Goal: Task Accomplishment & Management: Manage account settings

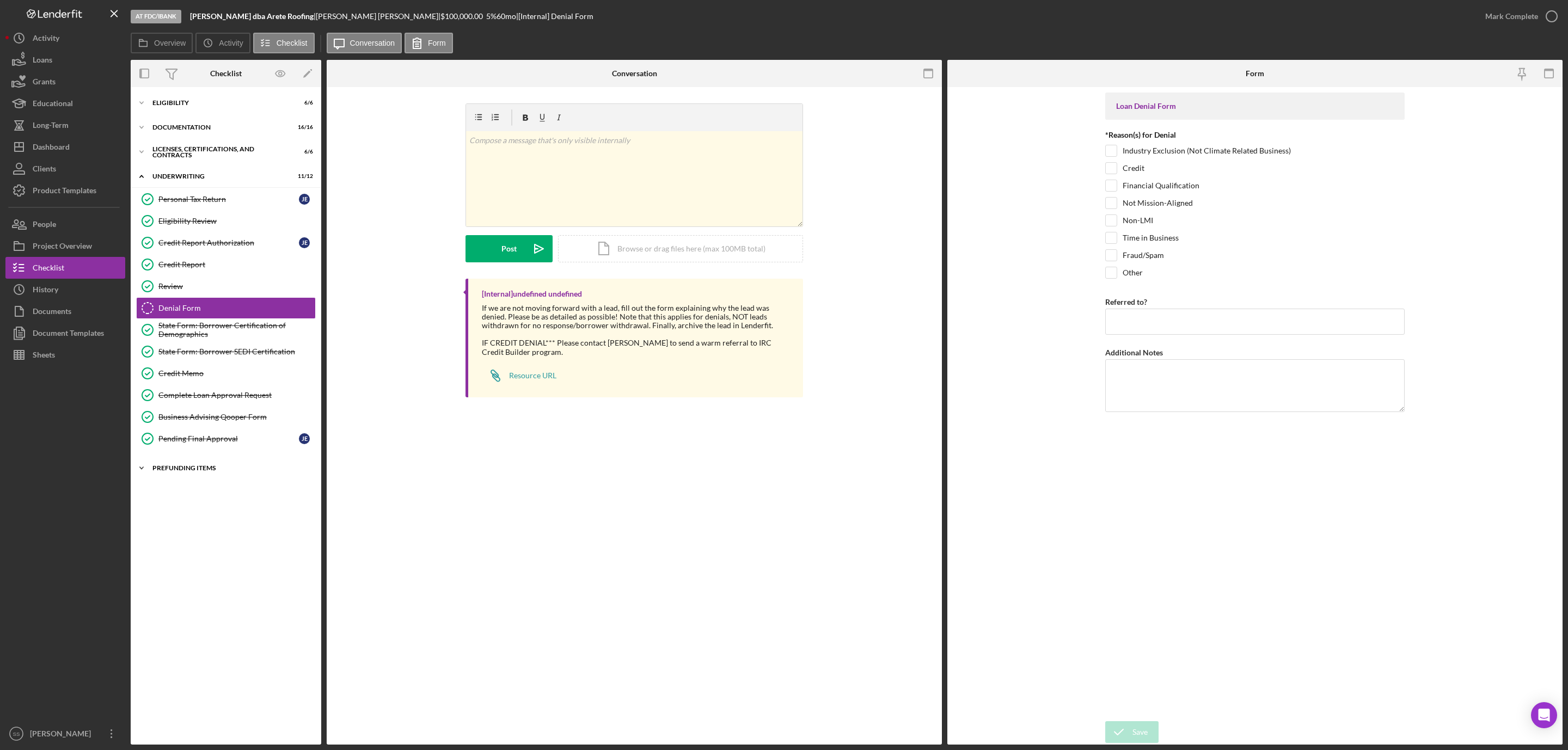
click at [194, 471] on div "Prefunding Items" at bounding box center [230, 468] width 155 height 7
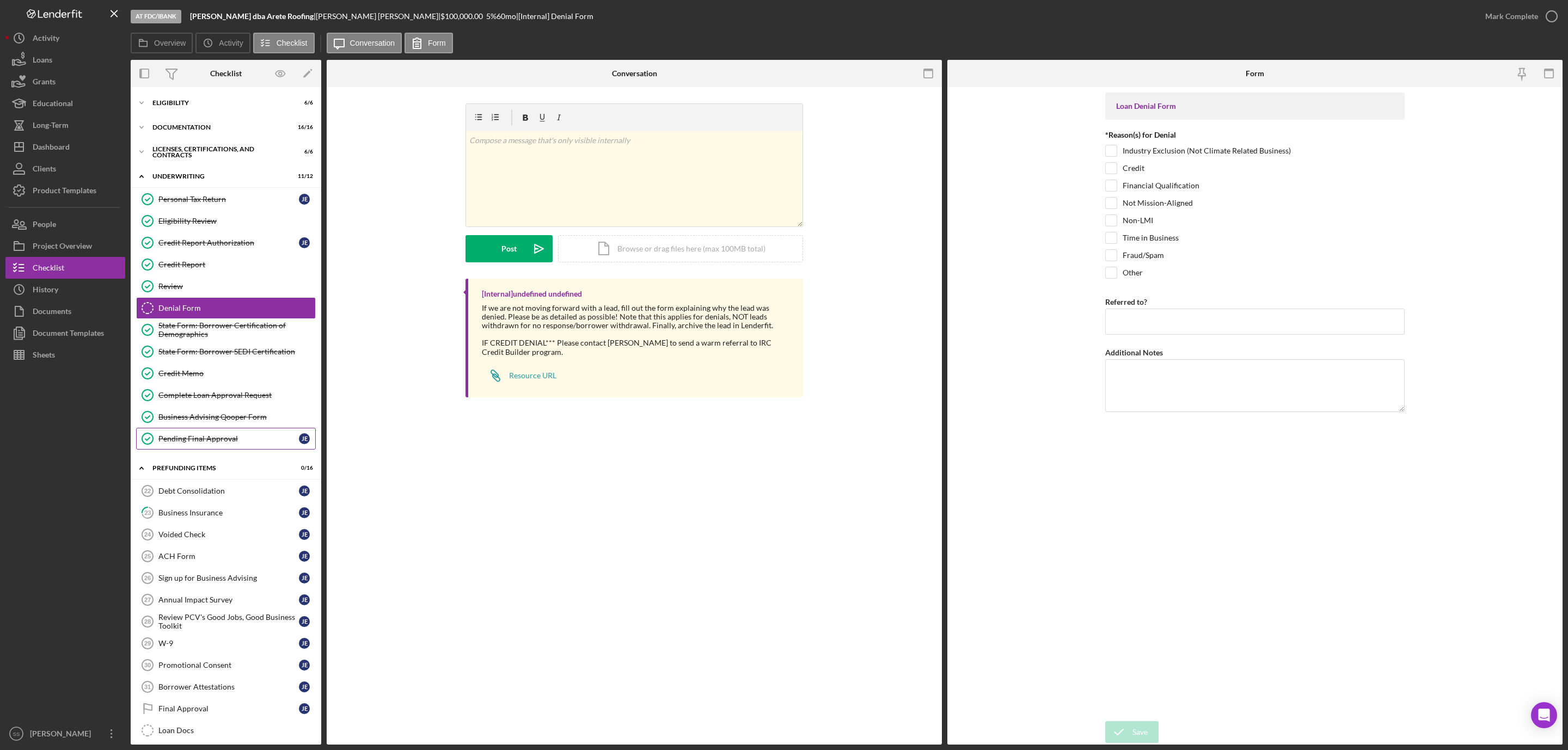
scroll to position [81, 0]
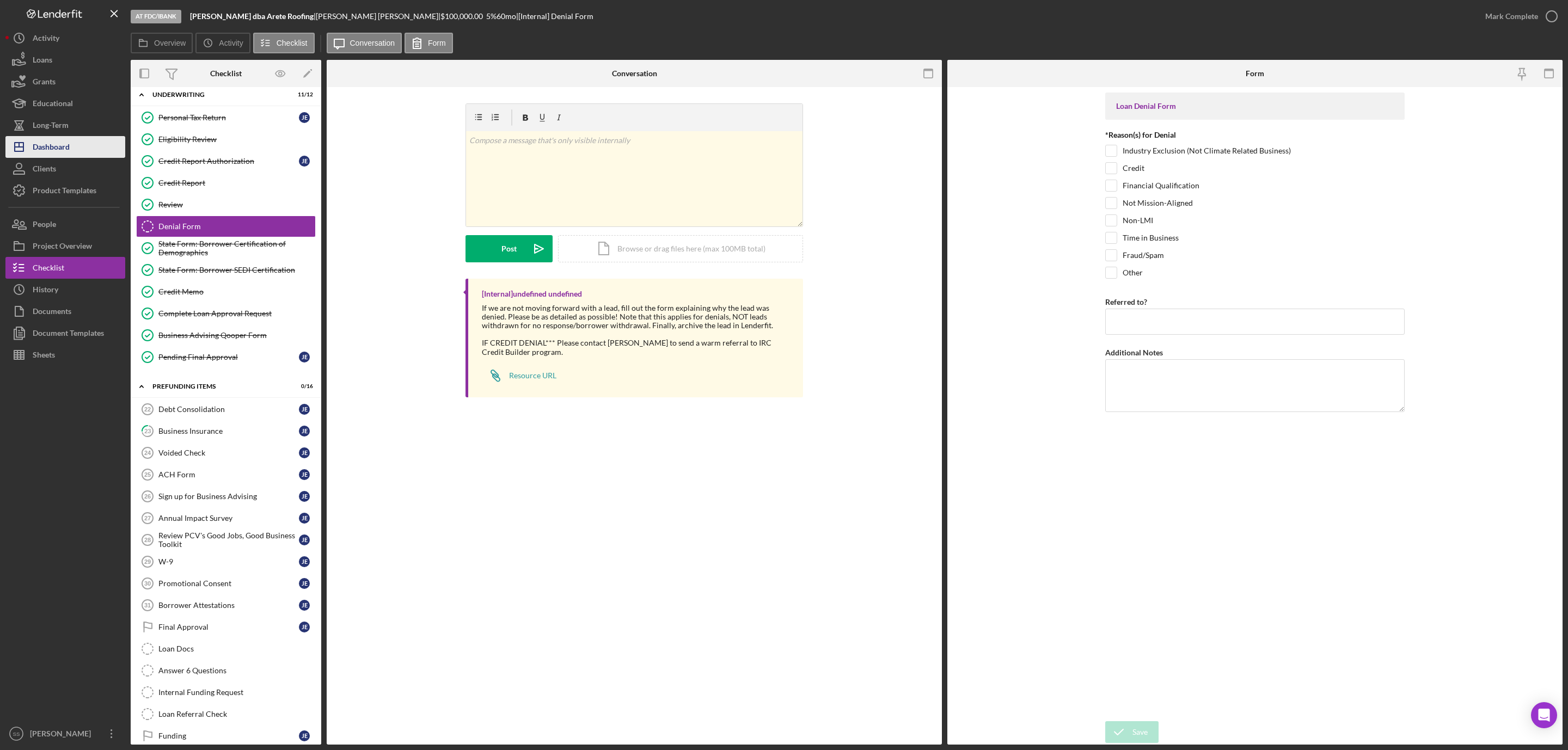
click at [63, 146] on div "Dashboard" at bounding box center [52, 148] width 37 height 24
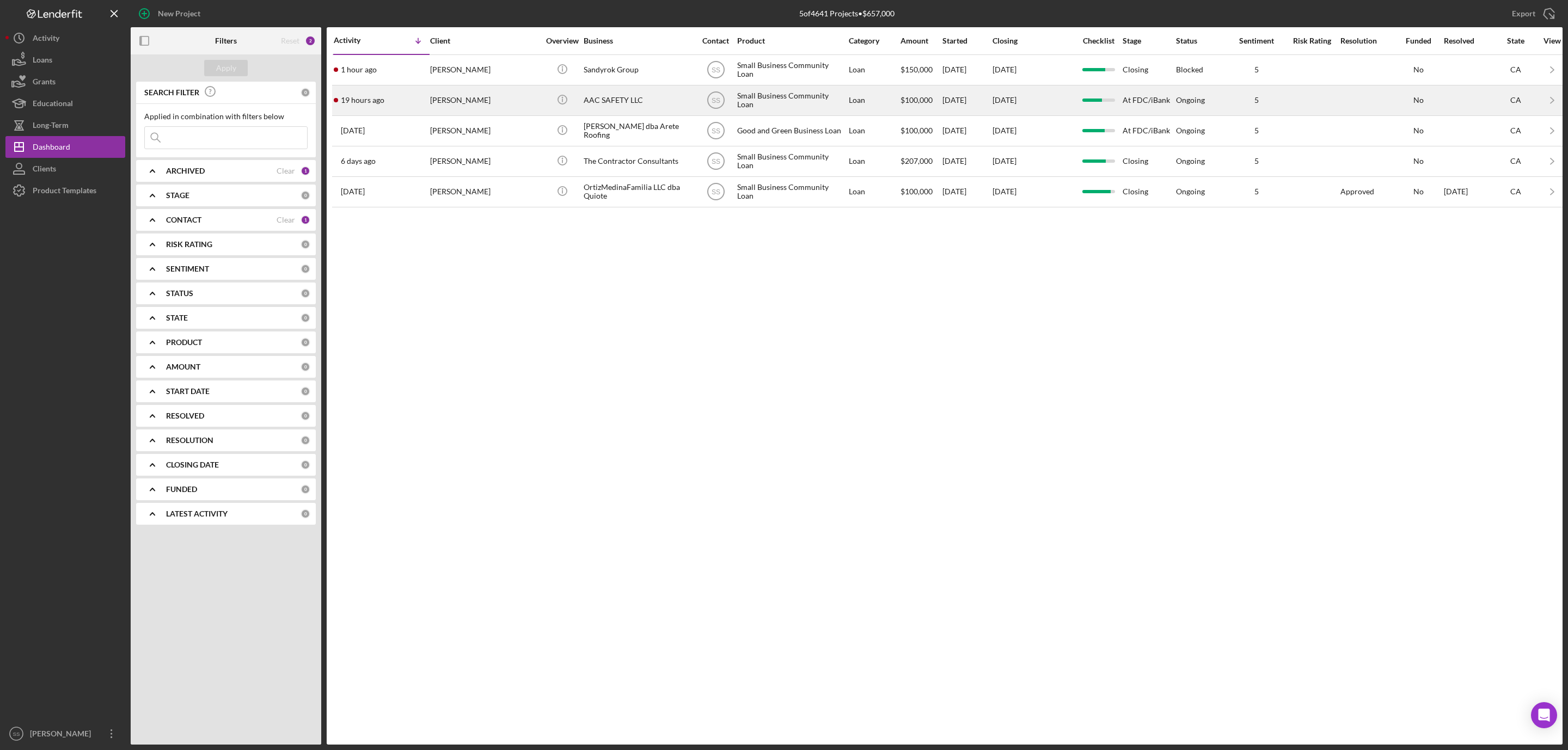
click at [439, 104] on div "[PERSON_NAME]" at bounding box center [484, 100] width 109 height 29
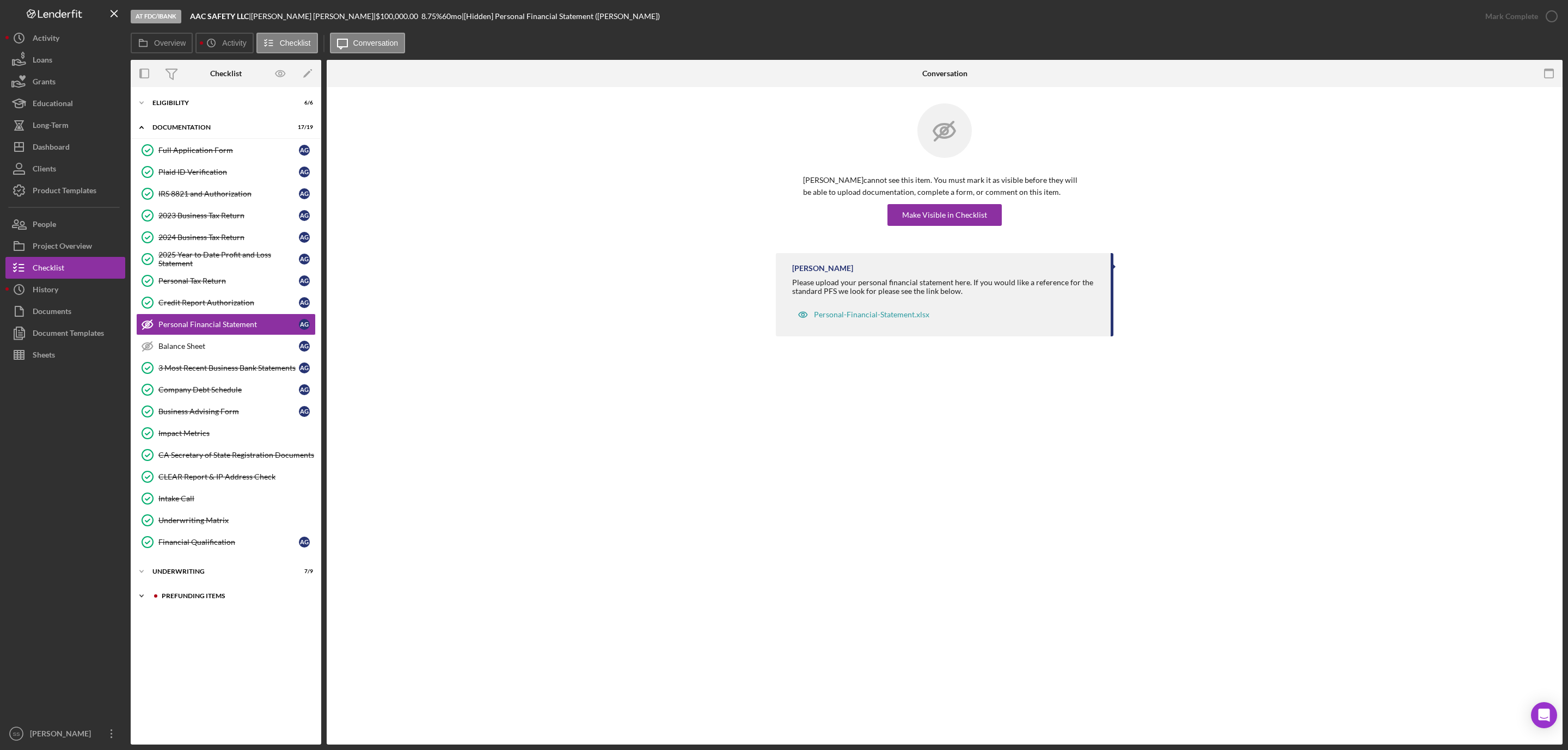
click at [218, 599] on div "Prefunding Items" at bounding box center [235, 596] width 146 height 7
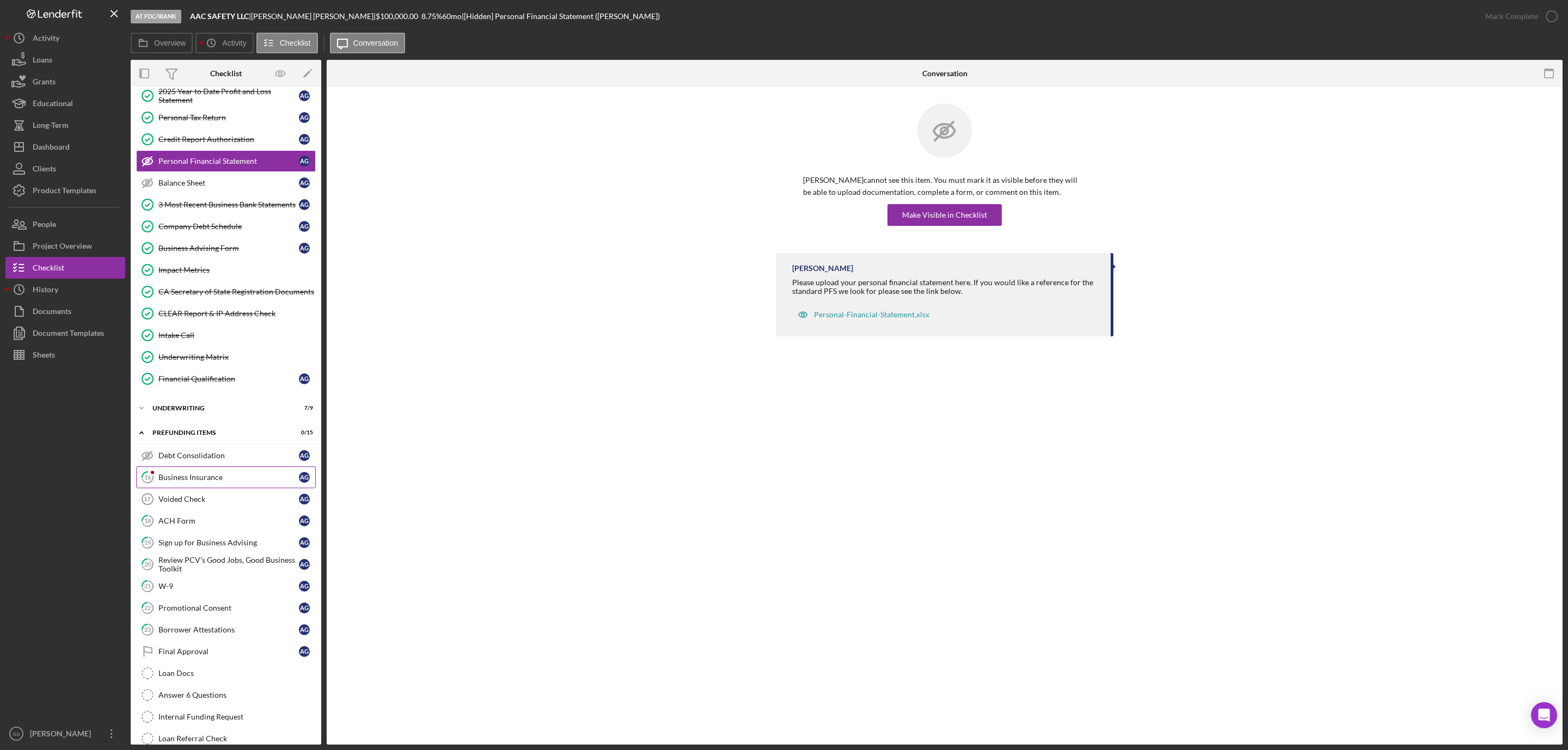
click at [193, 481] on div "Business Insurance" at bounding box center [229, 477] width 141 height 9
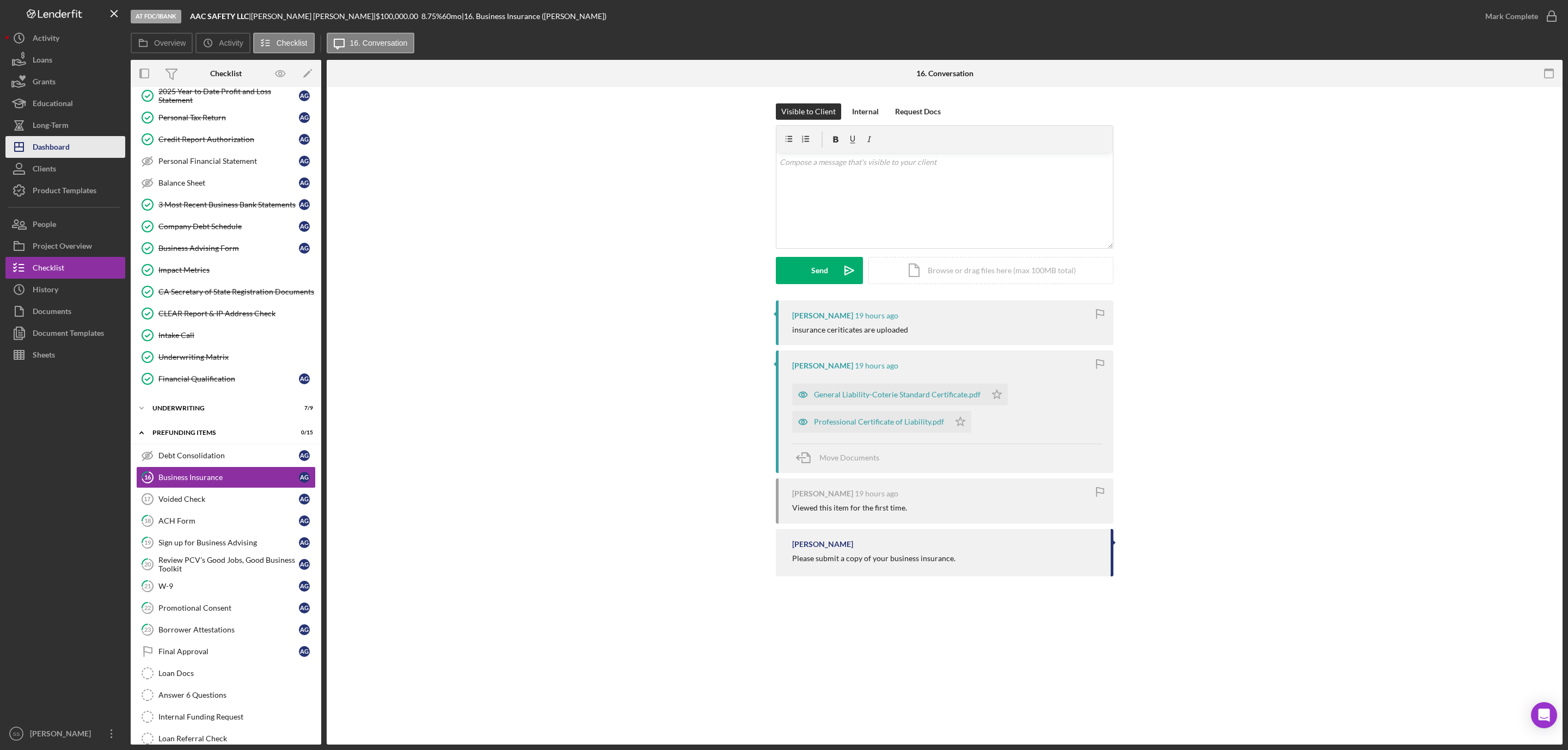
click at [69, 142] on div "Dashboard" at bounding box center [52, 148] width 37 height 24
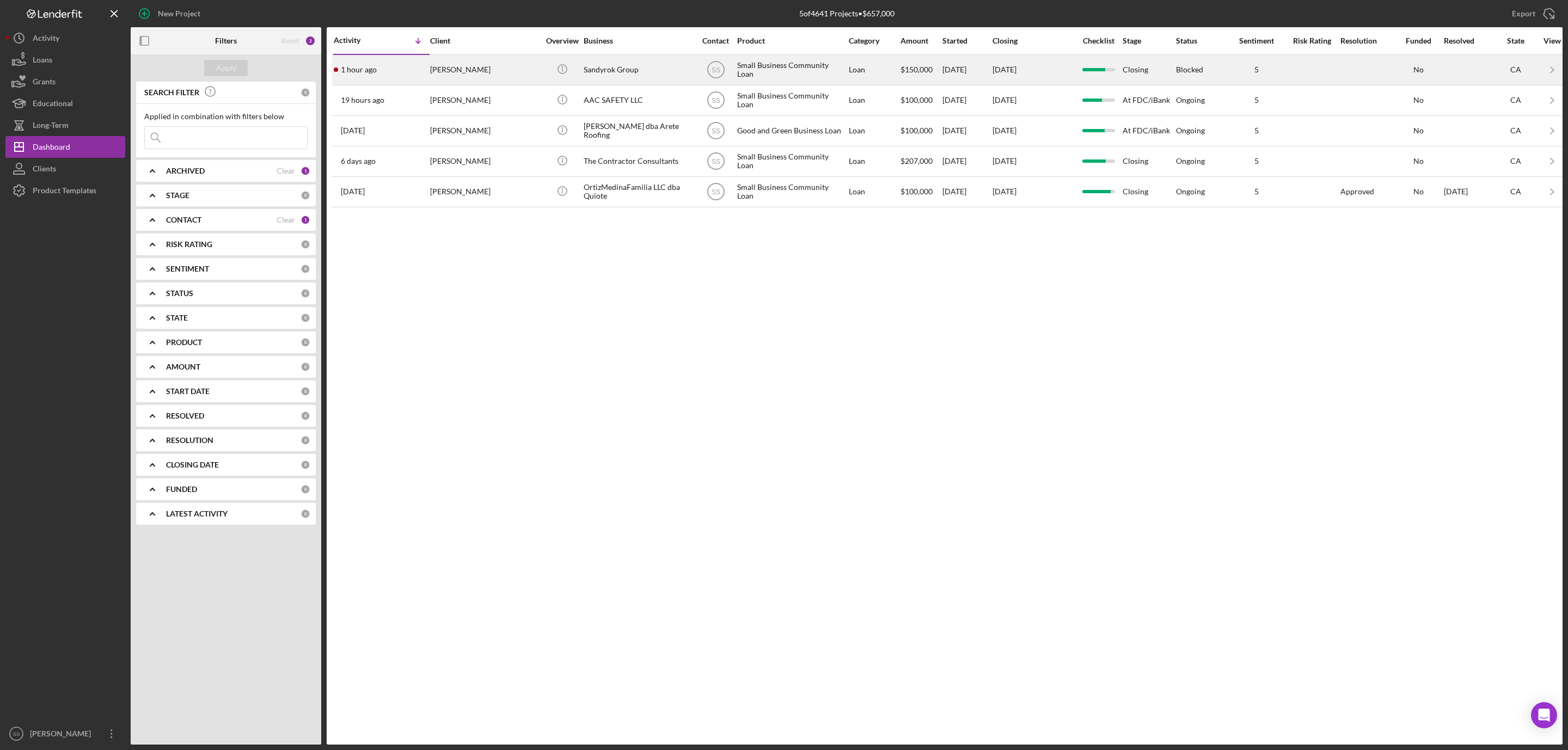
click at [502, 69] on div "[PERSON_NAME]" at bounding box center [484, 70] width 109 height 29
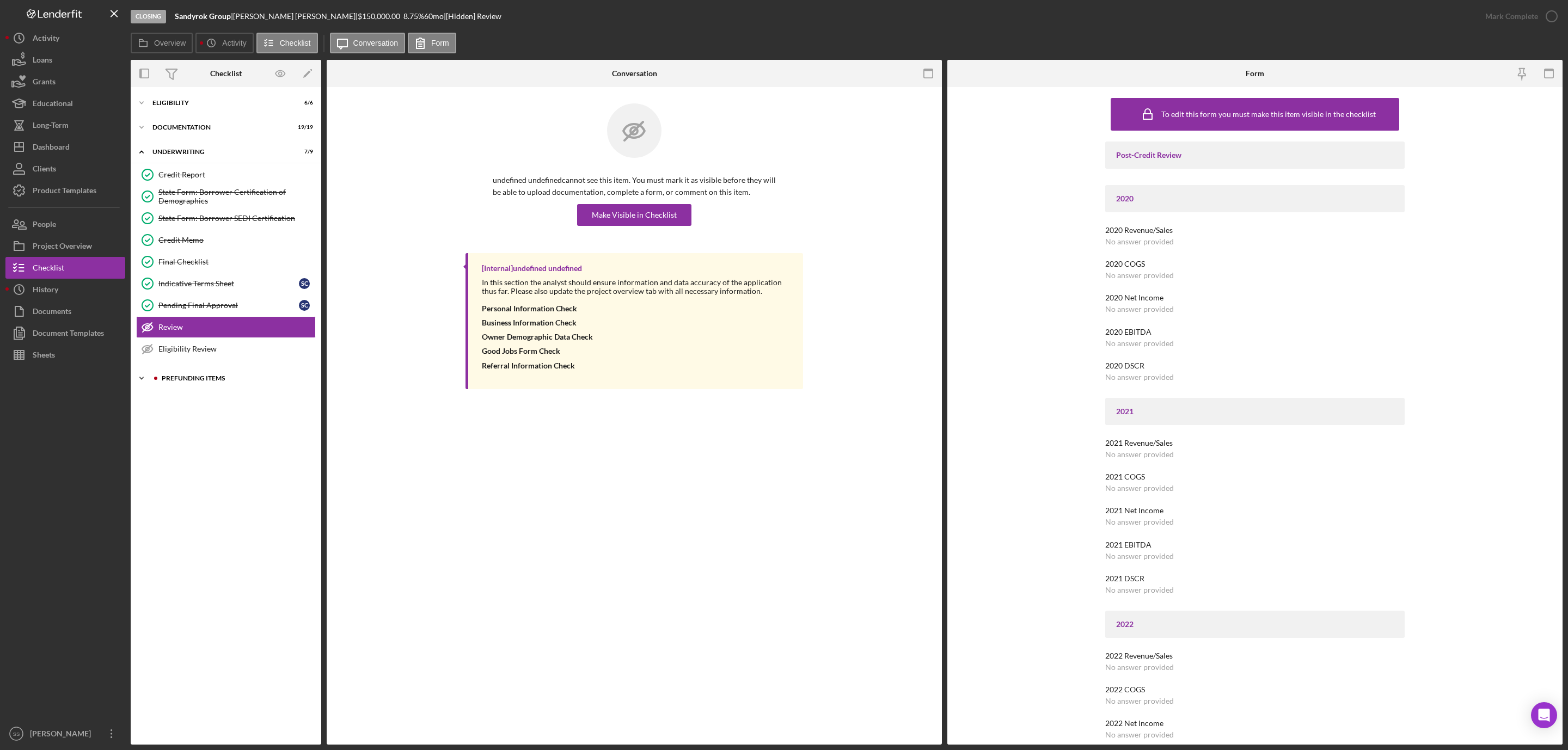
click at [187, 381] on div "Prefunding Items" at bounding box center [235, 378] width 146 height 7
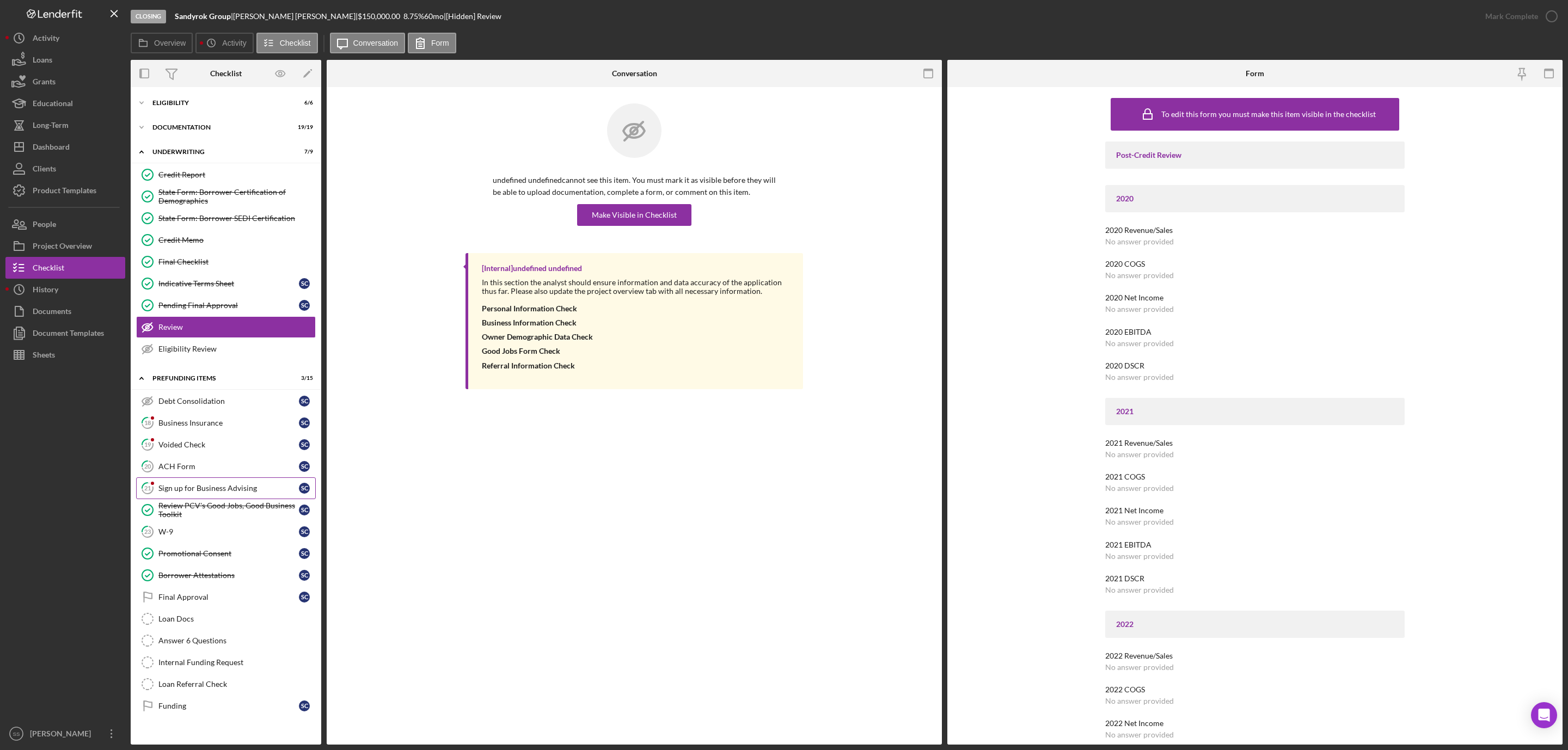
click at [179, 490] on link "21 Sign up for Business Advising S C" at bounding box center [226, 488] width 180 height 22
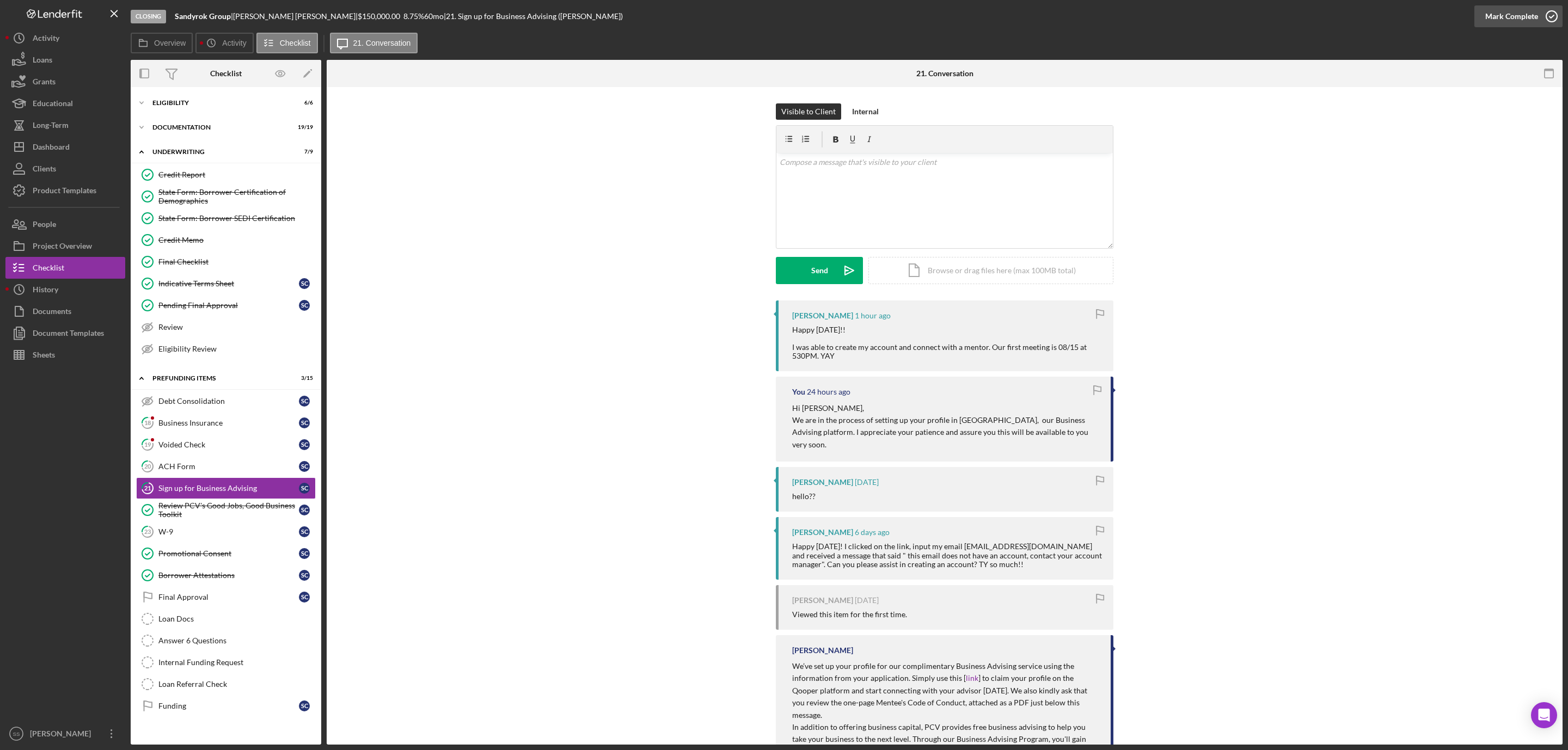
click at [1547, 12] on icon "button" at bounding box center [1552, 16] width 27 height 27
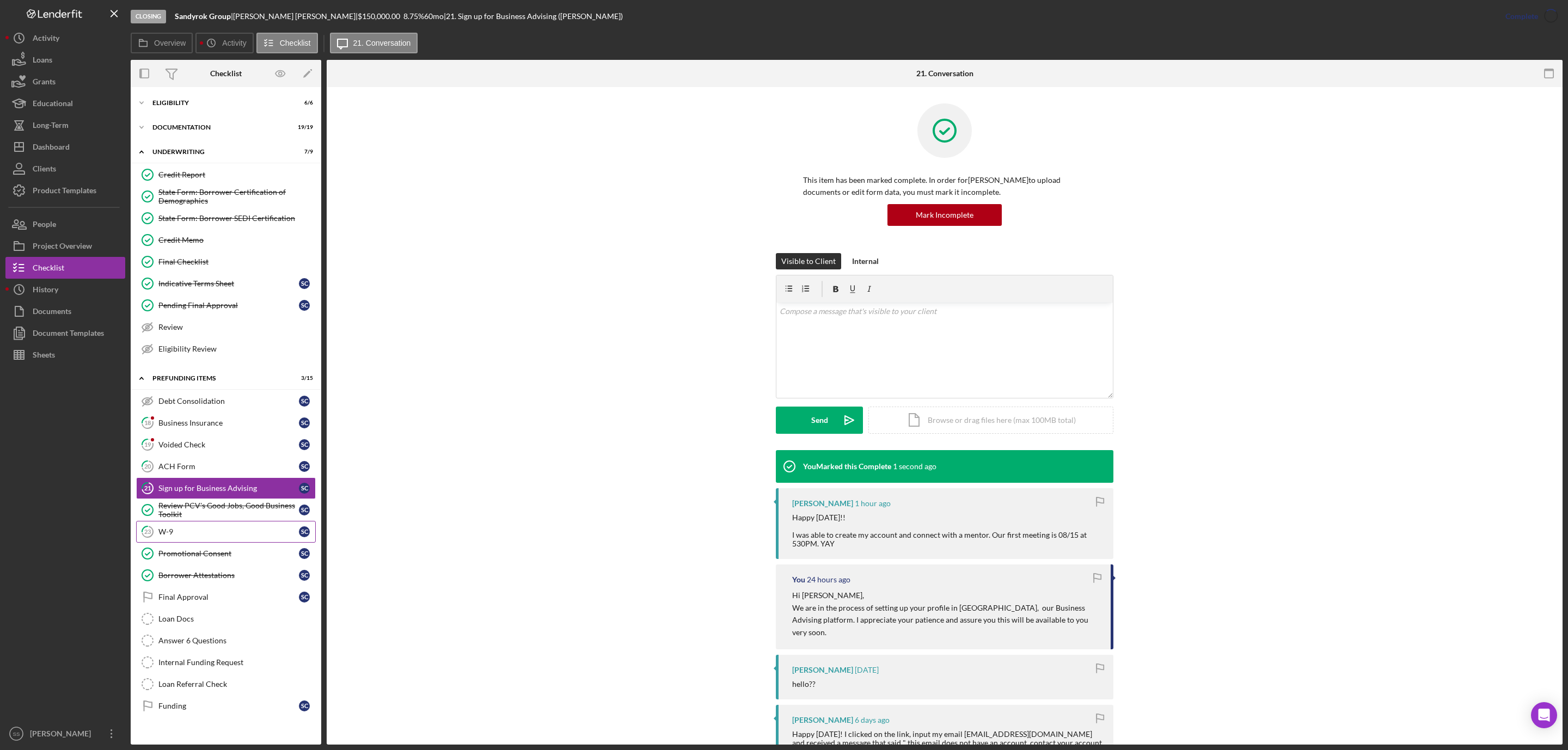
click at [164, 536] on div "W-9" at bounding box center [229, 532] width 141 height 9
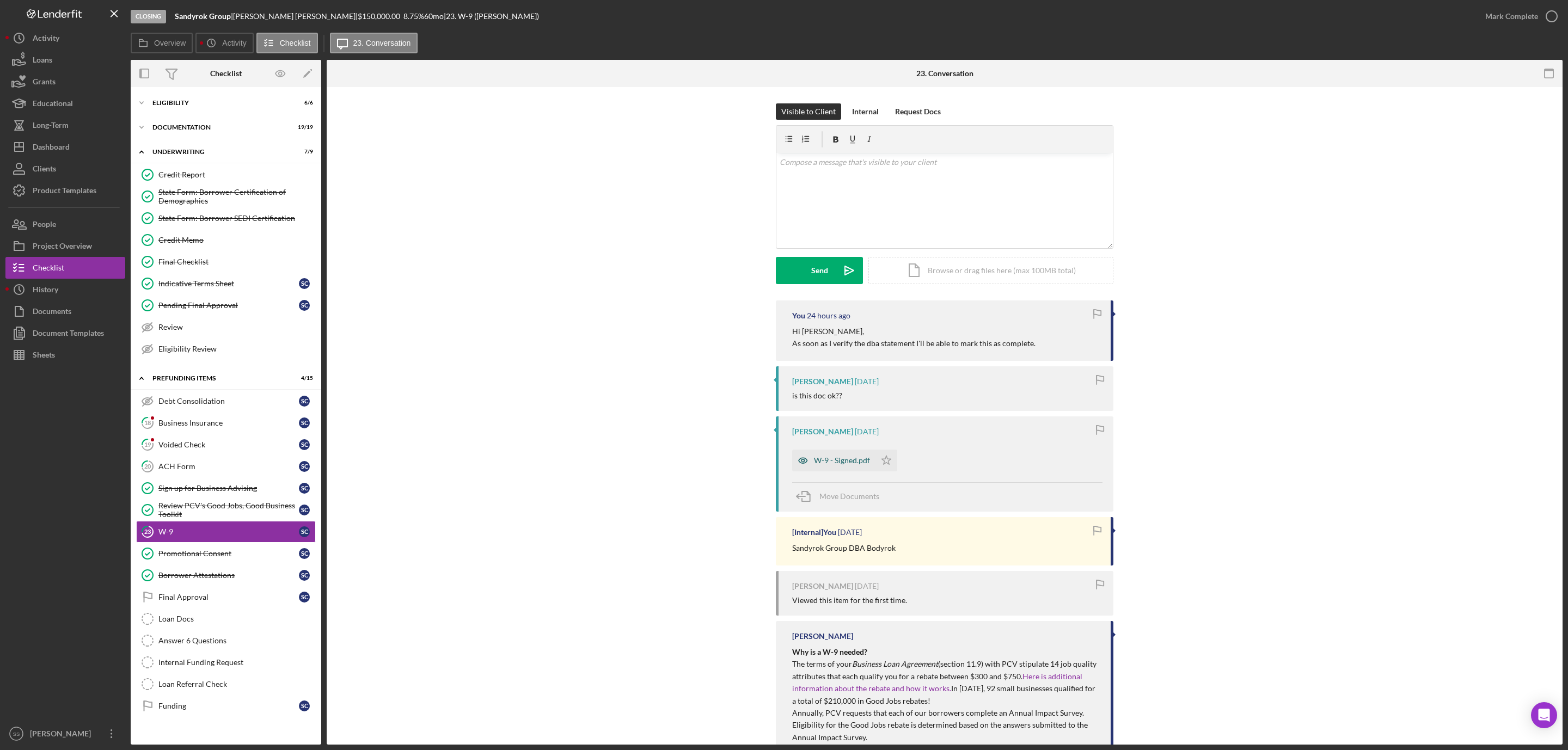
click at [833, 461] on div "W-9 - Signed.pdf" at bounding box center [842, 460] width 56 height 9
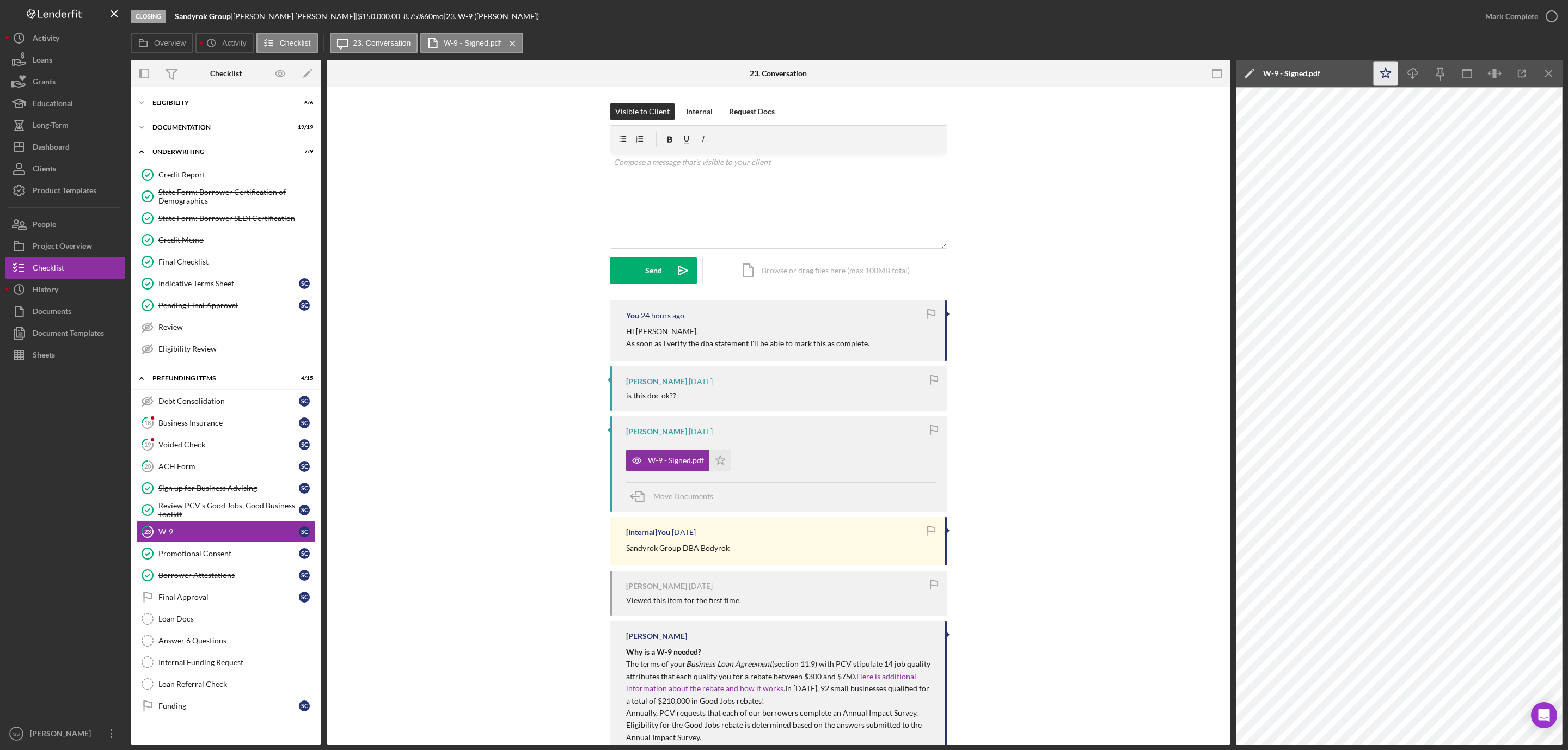
click at [1386, 71] on icon "Icon/Star" at bounding box center [1386, 73] width 24 height 24
drag, startPoint x: 1549, startPoint y: 12, endPoint x: 1519, endPoint y: 19, distance: 30.8
click at [1550, 12] on icon "button" at bounding box center [1552, 16] width 27 height 27
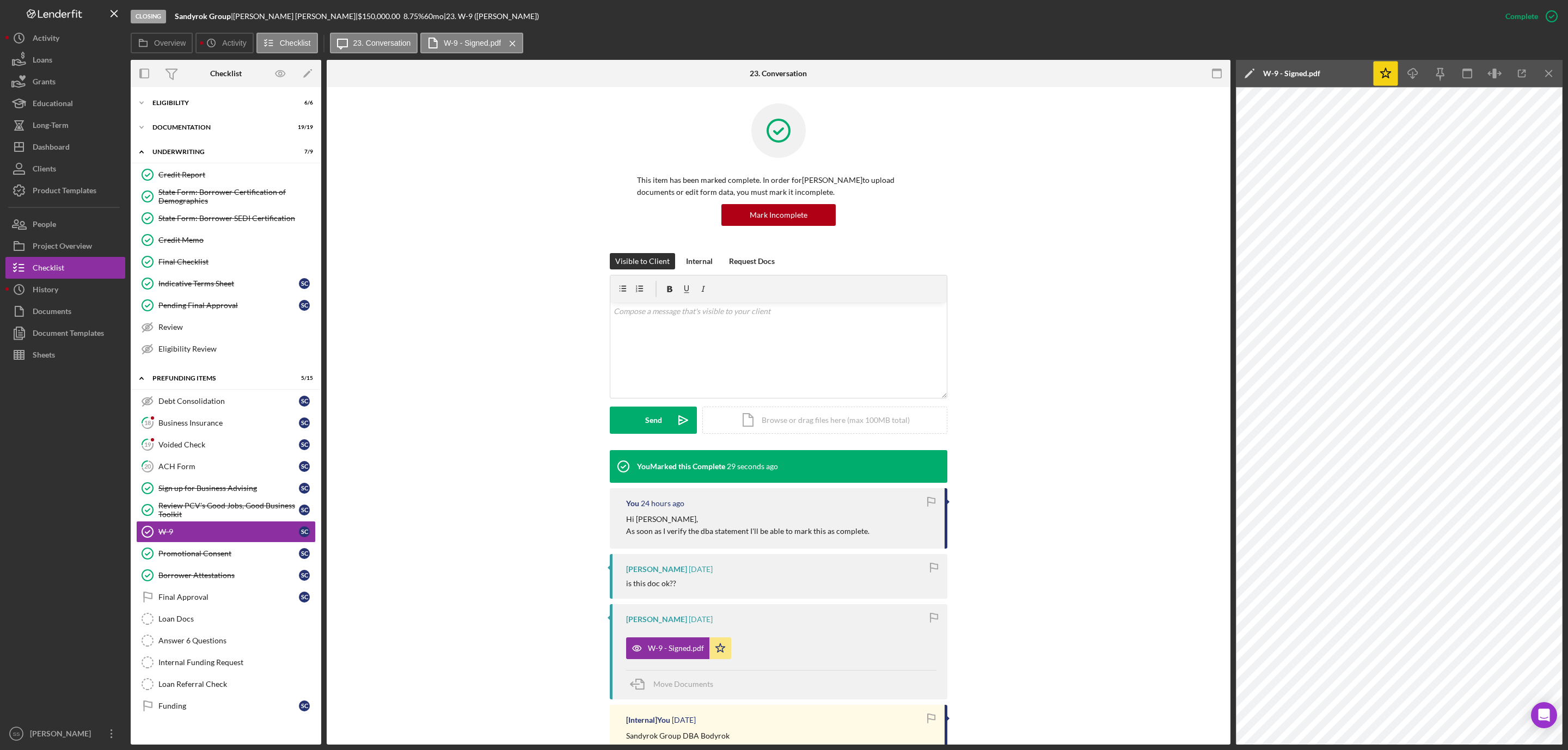
click at [219, 21] on div "Closing Sandyrok Group | [PERSON_NAME] | $150,000.00 8.75 % 60 mo | 23. W-9 ([P…" at bounding box center [813, 16] width 1364 height 33
click at [215, 14] on b "Sandyrok Group" at bounding box center [203, 16] width 56 height 9
copy div "Sandyrok Group |"
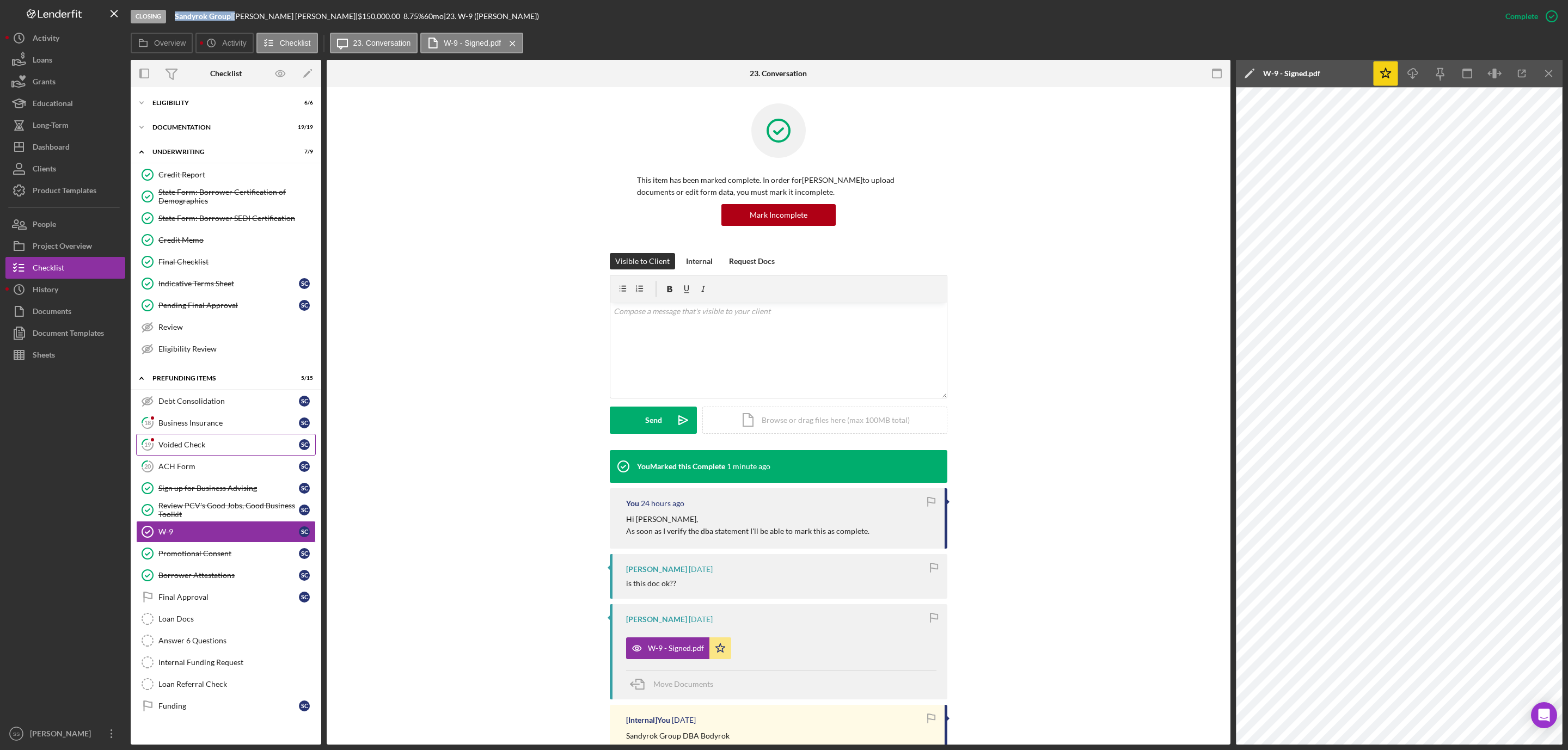
drag, startPoint x: 199, startPoint y: 453, endPoint x: 207, endPoint y: 448, distance: 9.4
click at [199, 449] on div "Voided Check" at bounding box center [229, 445] width 141 height 9
